Goal: Use online tool/utility: Utilize a website feature to perform a specific function

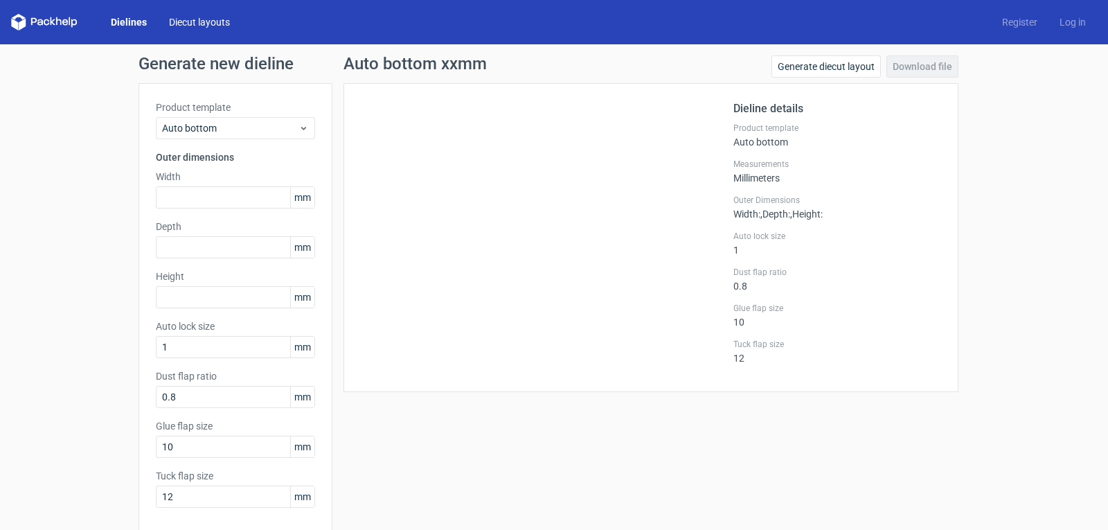
click at [208, 24] on link "Diecut layouts" at bounding box center [199, 22] width 83 height 14
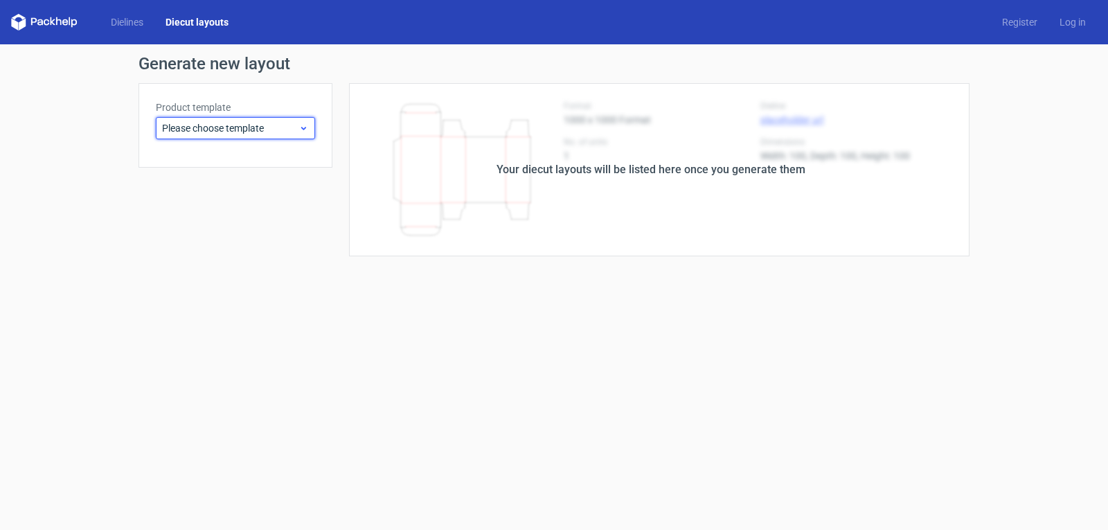
click at [276, 128] on span "Please choose template" at bounding box center [230, 128] width 136 height 14
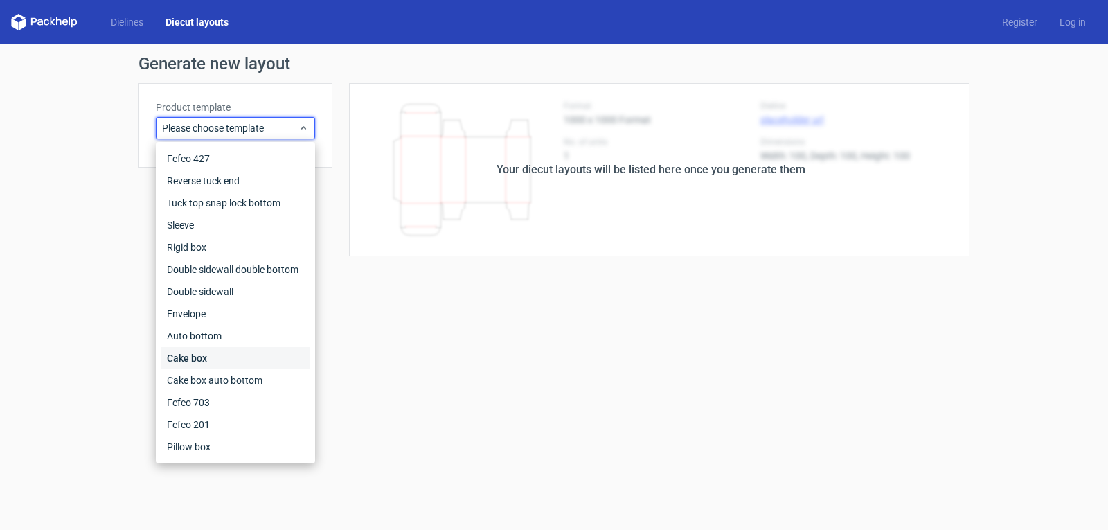
click at [205, 356] on div "Cake box" at bounding box center [235, 358] width 148 height 22
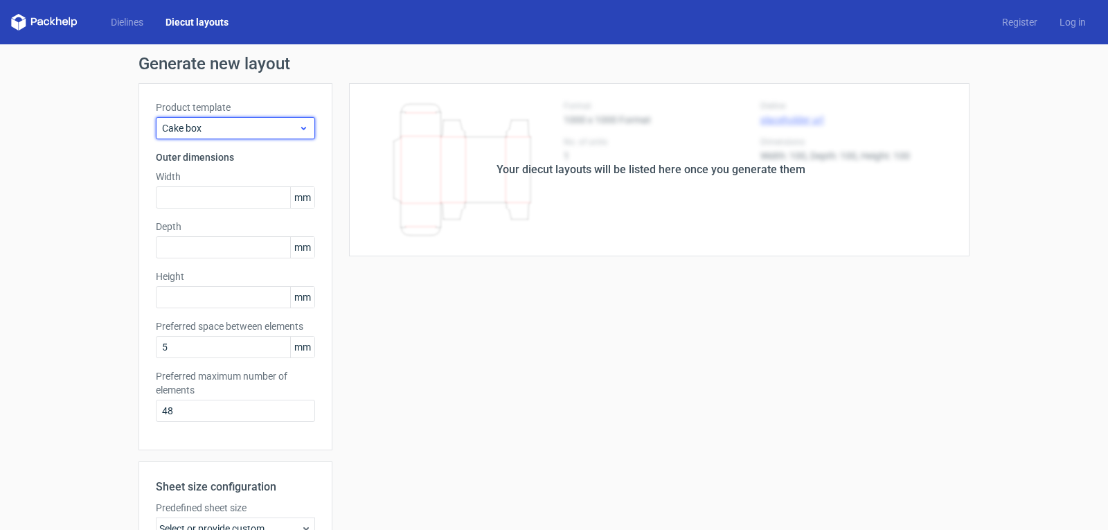
click at [299, 127] on icon at bounding box center [303, 128] width 10 height 11
